Goal: Navigation & Orientation: Find specific page/section

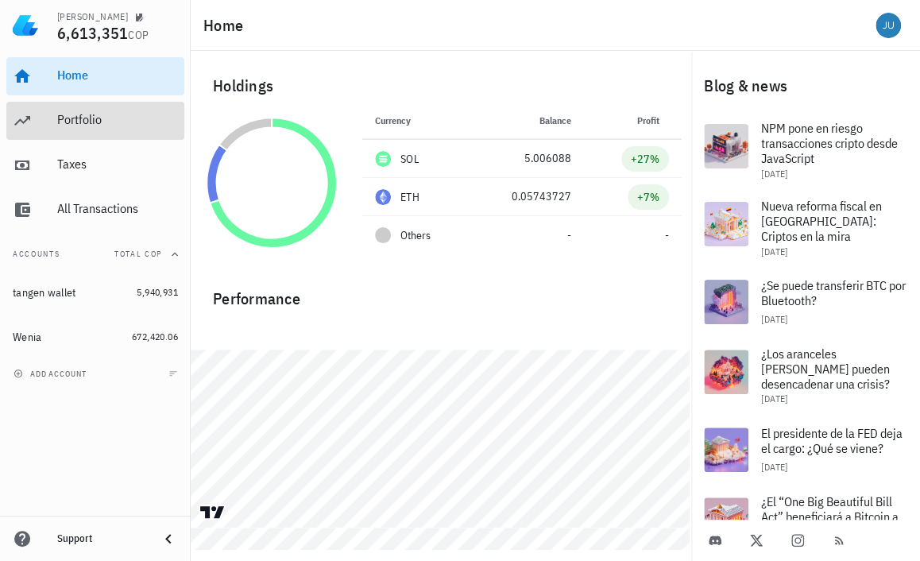
click at [93, 132] on div "Portfolio" at bounding box center [117, 120] width 121 height 36
